Goal: Transaction & Acquisition: Obtain resource

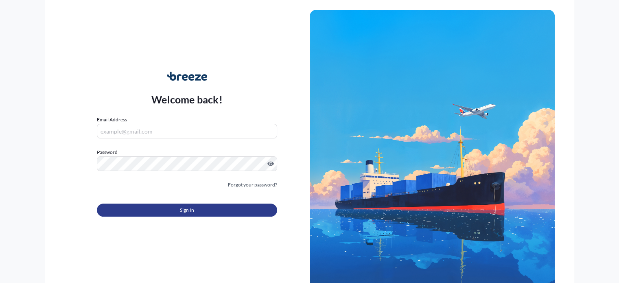
type input "[PERSON_NAME][EMAIL_ADDRESS][PERSON_NAME][DOMAIN_NAME]"
click at [243, 210] on button "Sign In" at bounding box center [187, 209] width 180 height 13
click at [209, 206] on button "Sign In" at bounding box center [187, 209] width 180 height 13
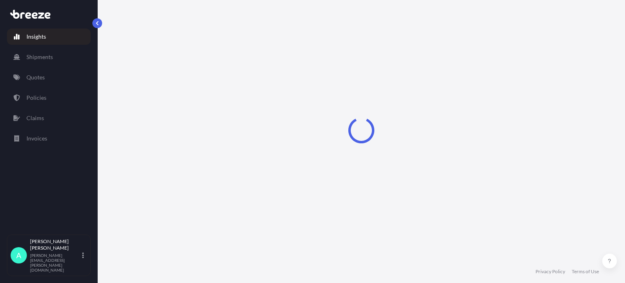
select select "2025"
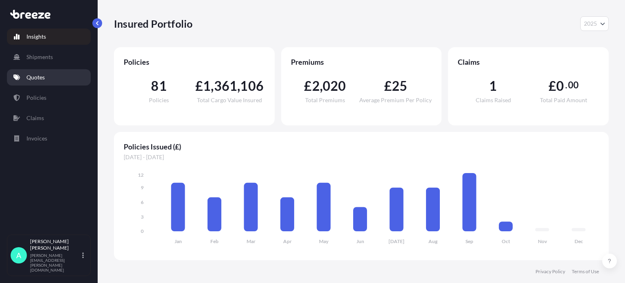
click at [44, 83] on link "Quotes" at bounding box center [49, 77] width 84 height 16
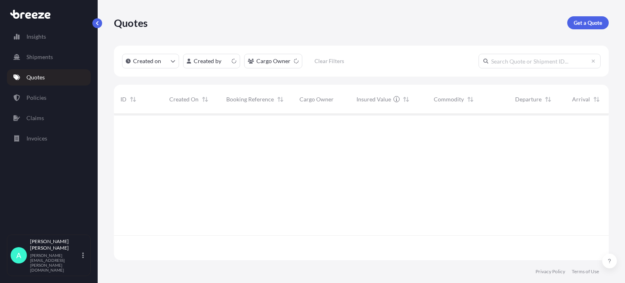
scroll to position [144, 488]
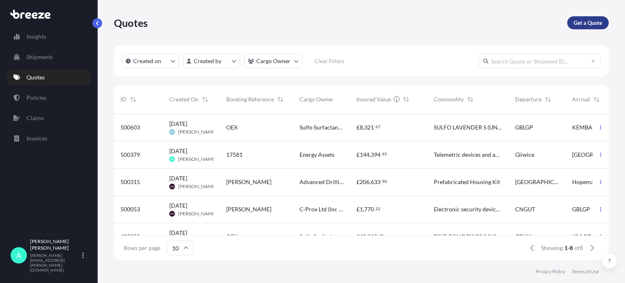
click at [591, 25] on p "Get a Quote" at bounding box center [588, 23] width 28 height 8
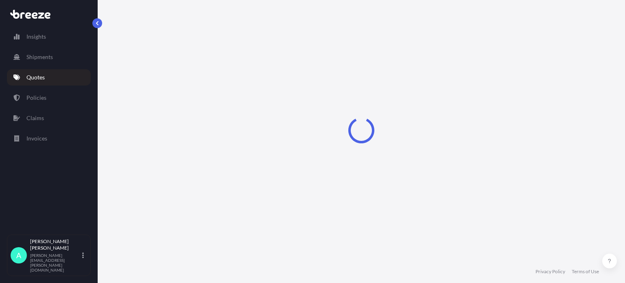
select select "Sea"
select select "1"
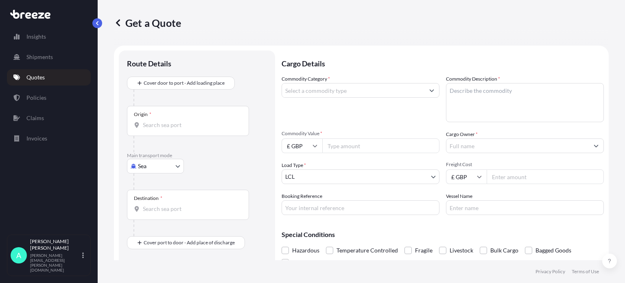
scroll to position [13, 0]
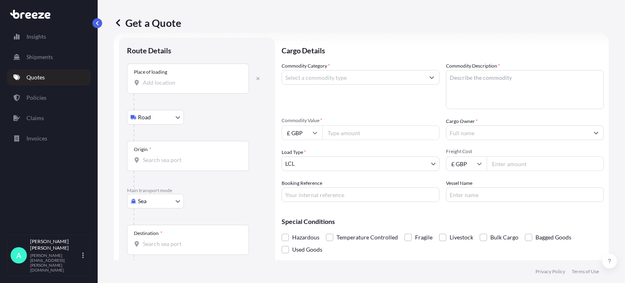
click at [158, 203] on body "Insights Shipments Quotes Policies Claims Invoices A [PERSON_NAME] [PERSON_NAME…" at bounding box center [312, 141] width 625 height 283
click at [155, 241] on div "Air" at bounding box center [155, 236] width 50 height 15
select select "Air"
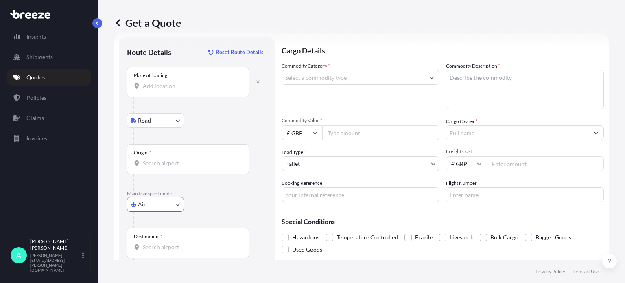
click at [170, 83] on input "Place of loading" at bounding box center [191, 86] width 96 height 8
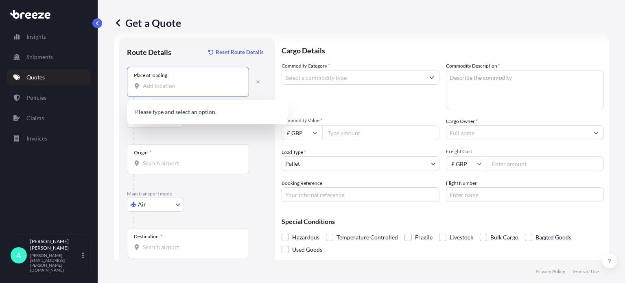
click at [162, 84] on input "Place of loading" at bounding box center [191, 86] width 96 height 8
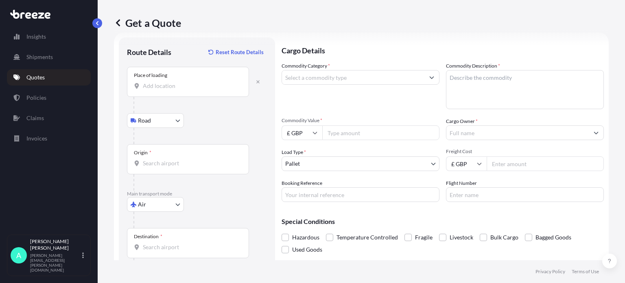
click at [159, 89] on input "Place of loading" at bounding box center [191, 86] width 96 height 8
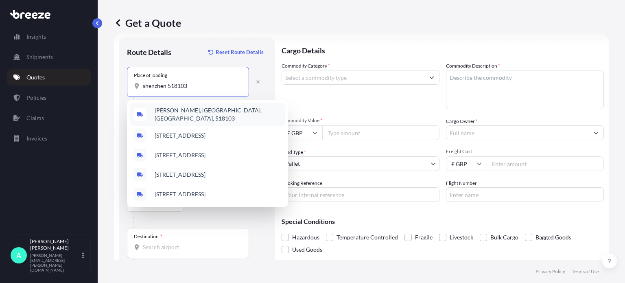
click at [201, 111] on span "[PERSON_NAME], [GEOGRAPHIC_DATA], [GEOGRAPHIC_DATA], 518103" at bounding box center [218, 114] width 127 height 16
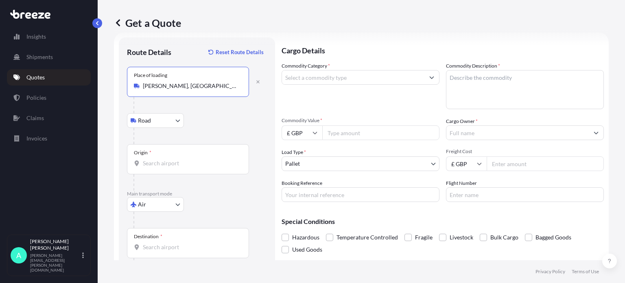
type input "[PERSON_NAME], [GEOGRAPHIC_DATA], [GEOGRAPHIC_DATA], 518103"
click at [161, 160] on input "Origin *" at bounding box center [191, 163] width 96 height 8
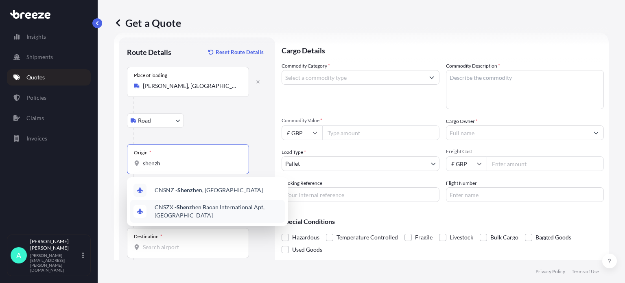
click at [211, 210] on span "CNSZX - Shenzh en Baoan International Apt, [GEOGRAPHIC_DATA]" at bounding box center [218, 211] width 127 height 16
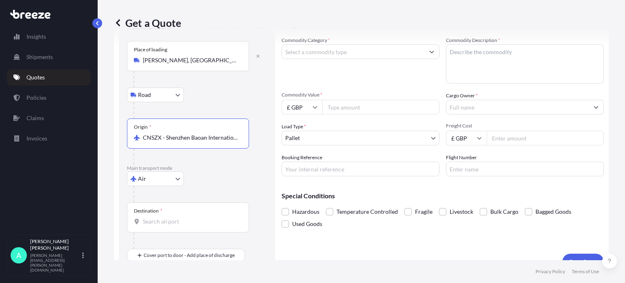
scroll to position [52, 0]
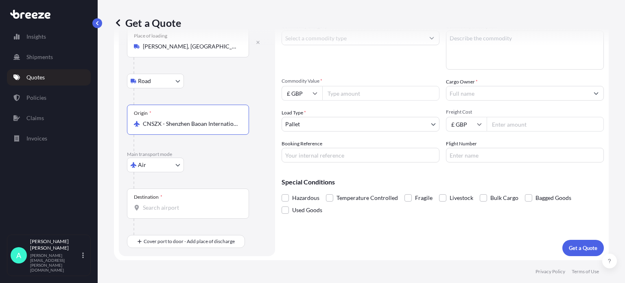
type input "CNSZX - Shenzhen Baoan International Apt, [GEOGRAPHIC_DATA]"
click at [186, 211] on input "Destination *" at bounding box center [191, 207] width 96 height 8
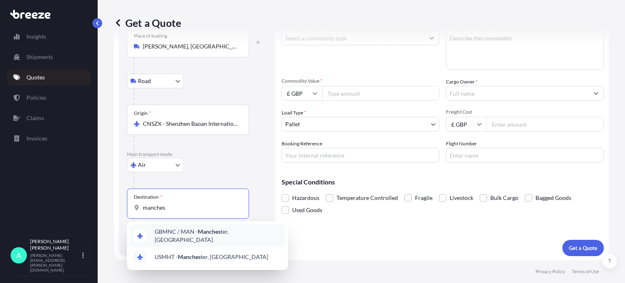
click at [178, 232] on span "GBMNC / MAN - Manches ter, [GEOGRAPHIC_DATA]" at bounding box center [218, 235] width 127 height 16
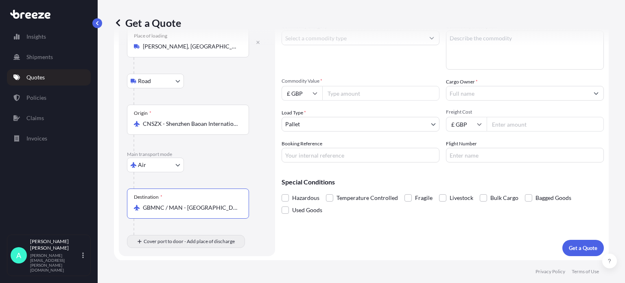
type input "GBMNC / MAN - [GEOGRAPHIC_DATA], [GEOGRAPHIC_DATA]"
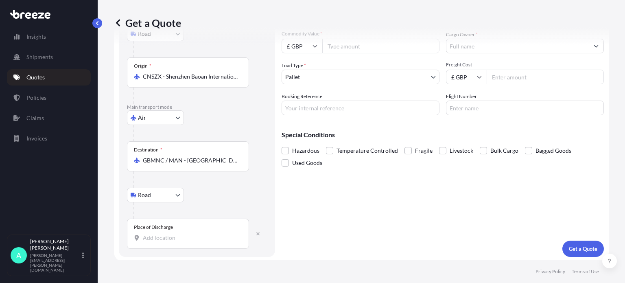
scroll to position [100, 0]
click at [156, 240] on div "Place of Discharge" at bounding box center [188, 233] width 122 height 30
click at [156, 240] on input "Place of Discharge" at bounding box center [191, 237] width 96 height 8
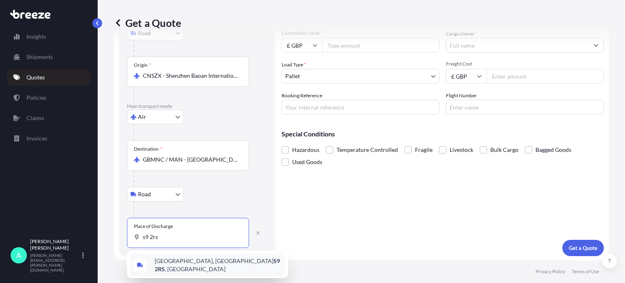
click at [218, 265] on span "[STREET_ADDRESS]" at bounding box center [218, 265] width 127 height 16
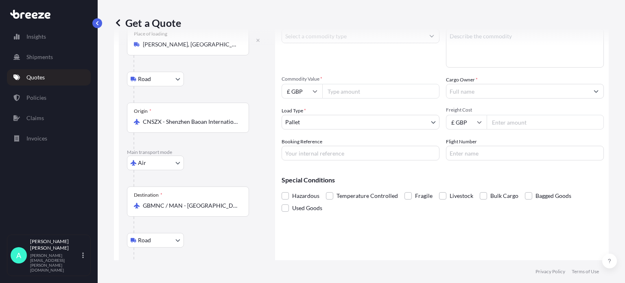
scroll to position [0, 0]
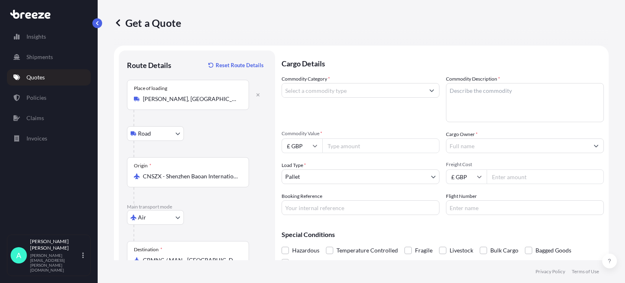
type input "[STREET_ADDRESS]"
click at [338, 89] on input "Commodity Category *" at bounding box center [353, 90] width 142 height 15
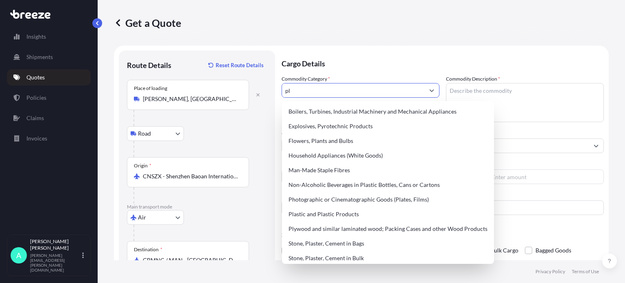
type input "p"
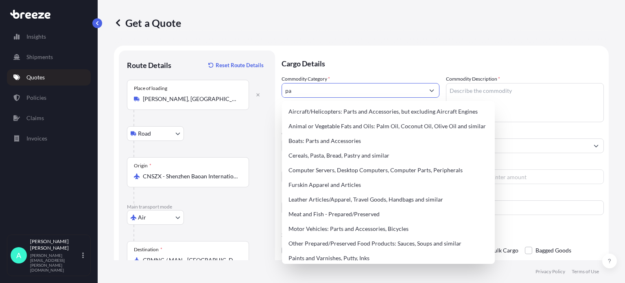
type input "p"
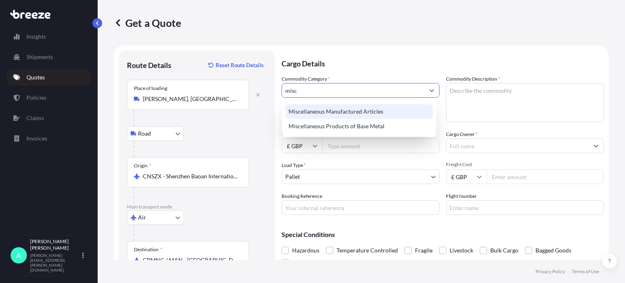
click at [378, 114] on div "Miscellaneous Manufactured Articles" at bounding box center [359, 111] width 148 height 15
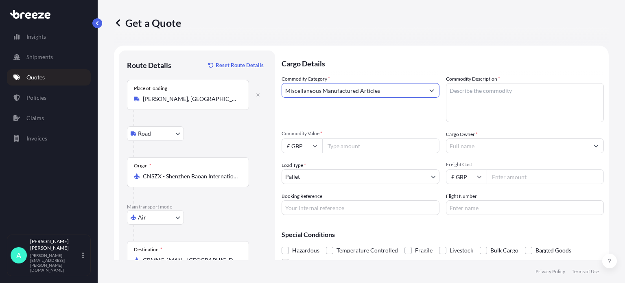
type input "Miscellaneous Manufactured Articles"
click at [477, 93] on textarea "Commodity Description *" at bounding box center [525, 102] width 158 height 39
type textarea "interface manufactured parts"
click at [337, 146] on input "Commodity Value *" at bounding box center [380, 145] width 117 height 15
paste input "3132.27"
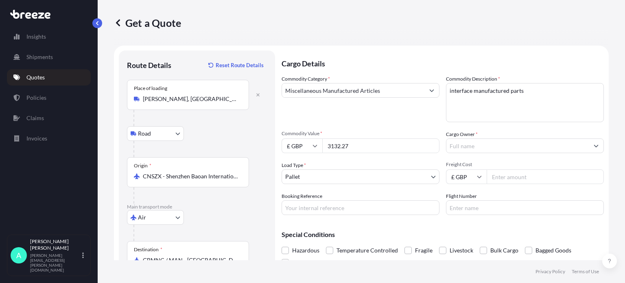
type input "3132.27"
click at [334, 208] on input "Booking Reference" at bounding box center [361, 207] width 158 height 15
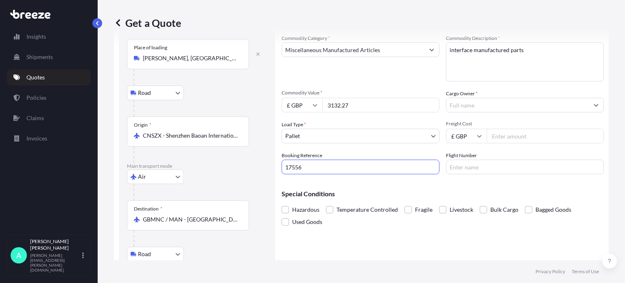
type input "17556"
click at [502, 135] on input "Freight Cost" at bounding box center [545, 136] width 117 height 15
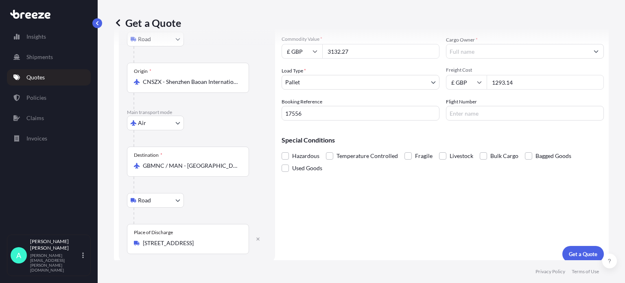
scroll to position [100, 0]
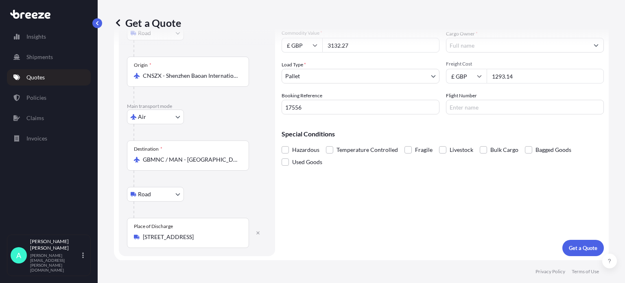
type input "1293.14"
click at [318, 75] on body "Insights Shipments Quotes Policies Claims Invoices A [PERSON_NAME] [PERSON_NAME…" at bounding box center [312, 141] width 625 height 283
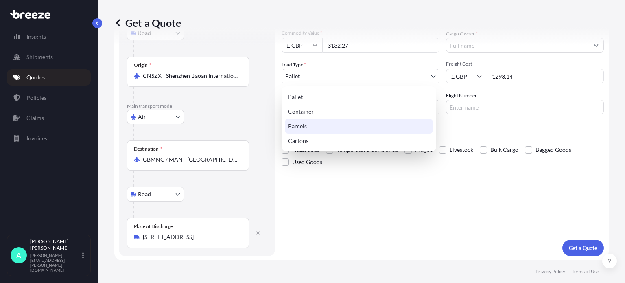
click at [304, 126] on div "Parcels" at bounding box center [359, 126] width 148 height 15
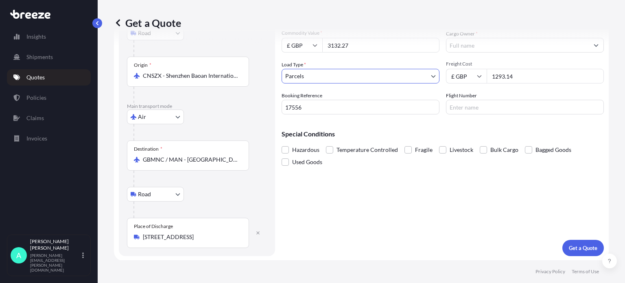
click at [308, 73] on body "Insights Shipments Quotes Policies Claims Invoices A [PERSON_NAME] [PERSON_NAME…" at bounding box center [312, 141] width 625 height 283
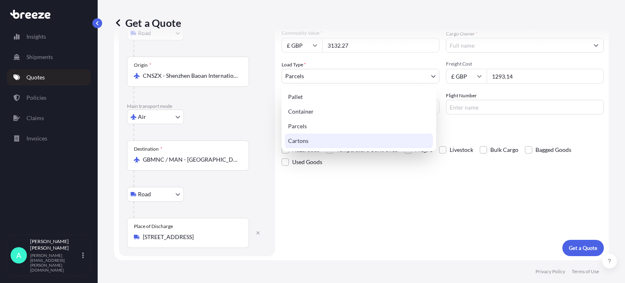
click at [305, 138] on div "Cartons" at bounding box center [359, 140] width 148 height 15
select select "4"
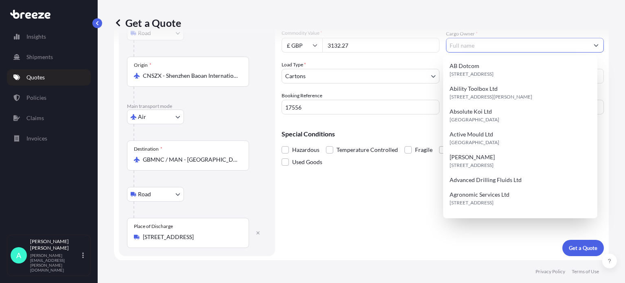
click at [483, 46] on input "Cargo Owner *" at bounding box center [517, 45] width 142 height 15
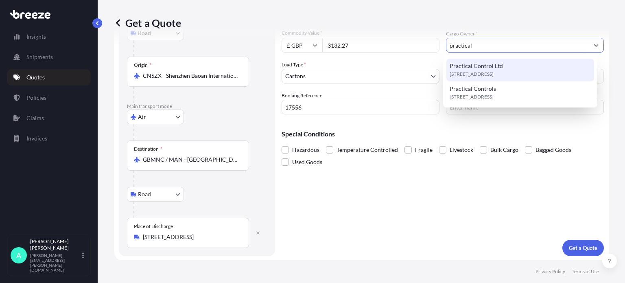
click at [481, 70] on span "Practical Control Ltd" at bounding box center [476, 66] width 53 height 8
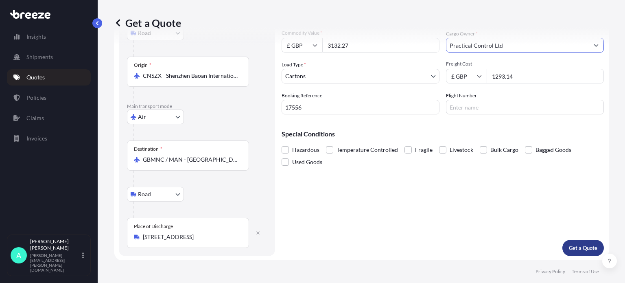
type input "Practical Control Ltd"
click at [571, 252] on button "Get a Quote" at bounding box center [582, 248] width 41 height 16
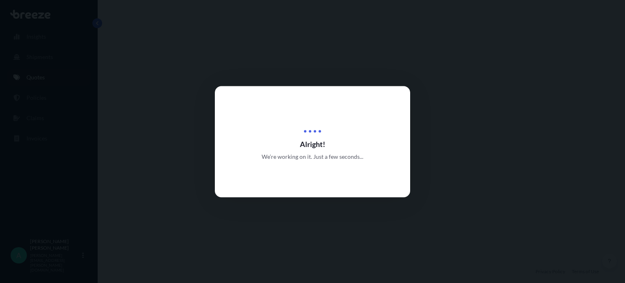
select select "Road"
select select "Air"
select select "Road"
select select "4"
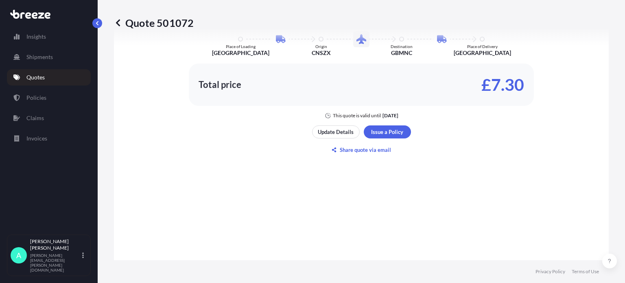
scroll to position [569, 0]
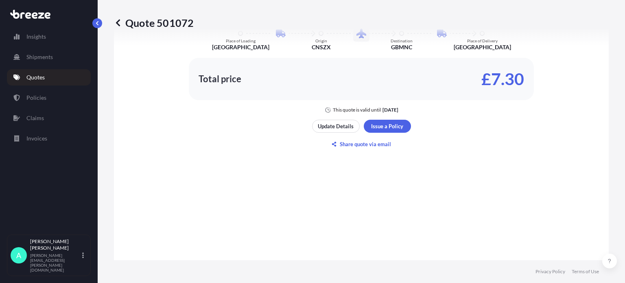
click at [381, 134] on div "Update Details Issue a Policy Share quote via email" at bounding box center [361, 135] width 99 height 31
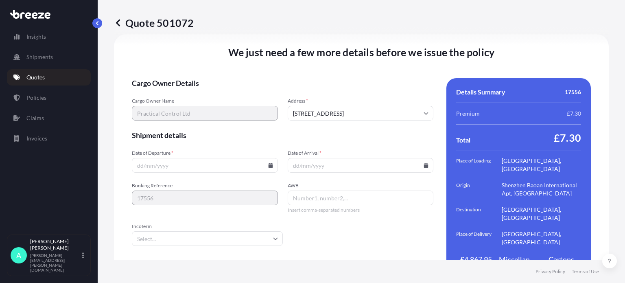
scroll to position [1168, 0]
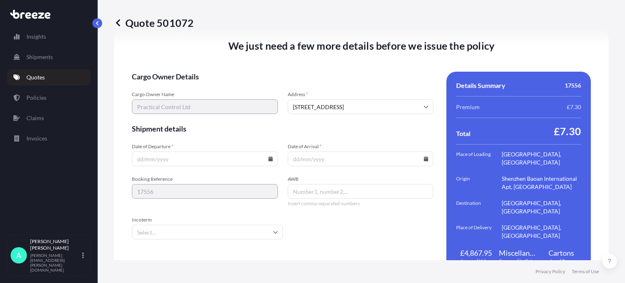
click at [269, 156] on icon at bounding box center [270, 158] width 4 height 5
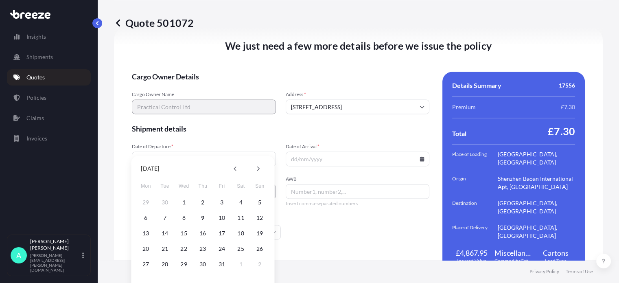
click at [170, 151] on input "Date of Departure *" at bounding box center [204, 158] width 144 height 15
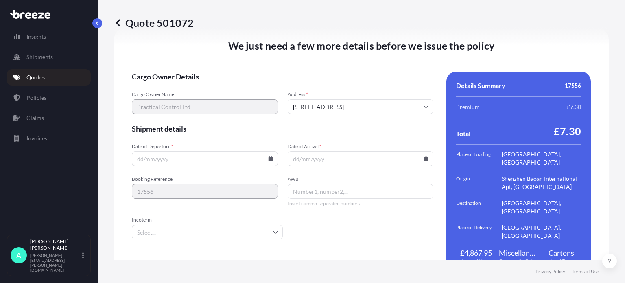
click at [187, 143] on div "Date of Departure *" at bounding box center [205, 154] width 146 height 23
click at [268, 156] on icon at bounding box center [270, 158] width 5 height 5
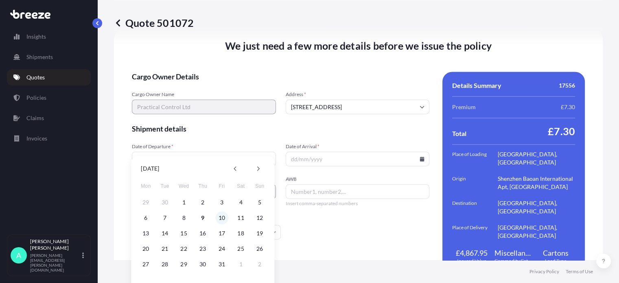
click at [221, 219] on button "10" at bounding box center [221, 217] width 13 height 13
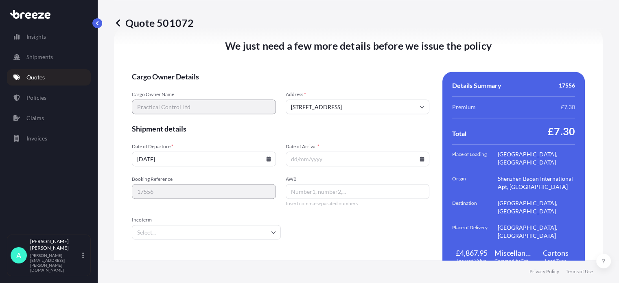
type input "[DATE]"
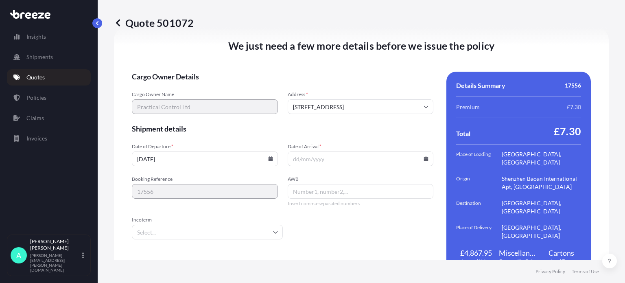
click at [424, 156] on icon at bounding box center [426, 158] width 4 height 5
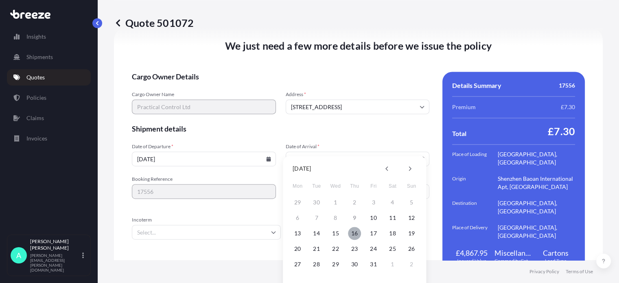
click at [352, 234] on button "16" at bounding box center [354, 233] width 13 height 13
type input "[DATE]"
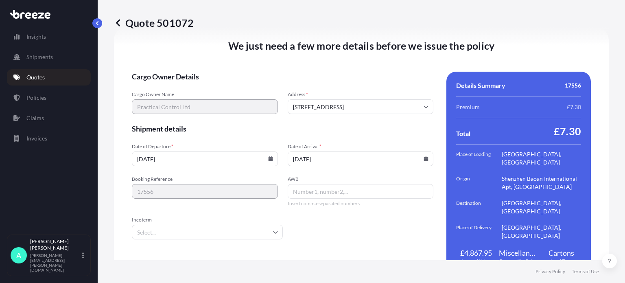
click at [301, 184] on input "AWB" at bounding box center [361, 191] width 146 height 15
click at [155, 225] on input "Incoterm" at bounding box center [207, 232] width 151 height 15
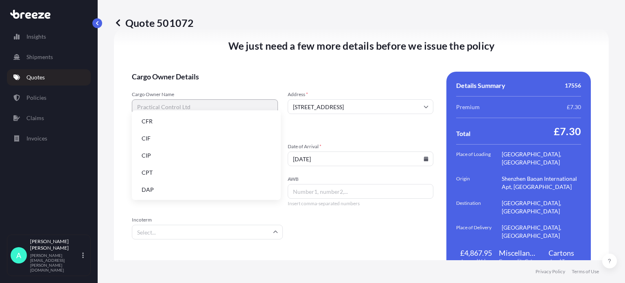
scroll to position [81, 0]
click at [152, 161] on li "EXW" at bounding box center [206, 159] width 142 height 15
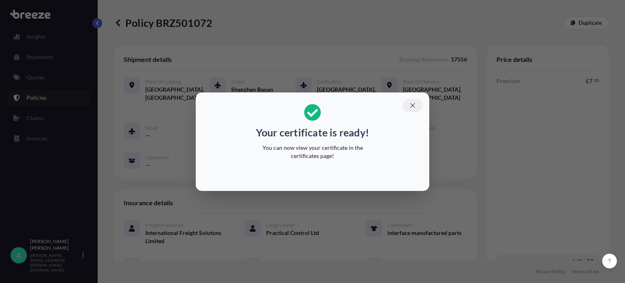
click at [413, 106] on icon "button" at bounding box center [412, 105] width 4 height 4
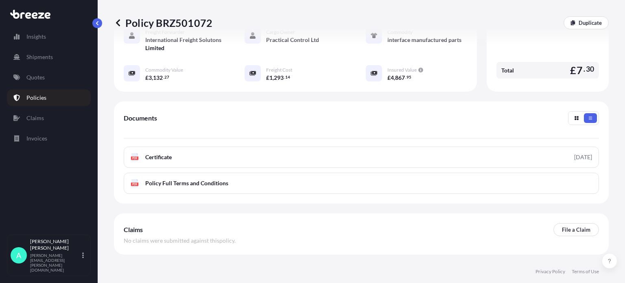
scroll to position [214, 0]
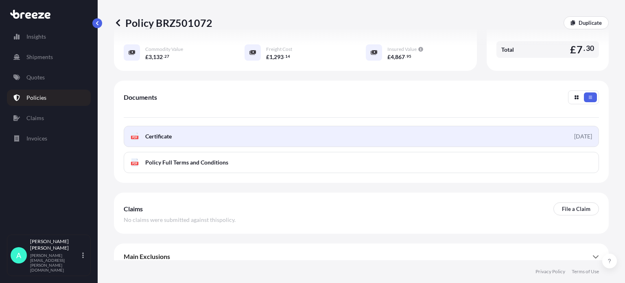
click at [199, 130] on link "PDF Certificate [DATE]" at bounding box center [361, 136] width 475 height 21
